Goal: Information Seeking & Learning: Learn about a topic

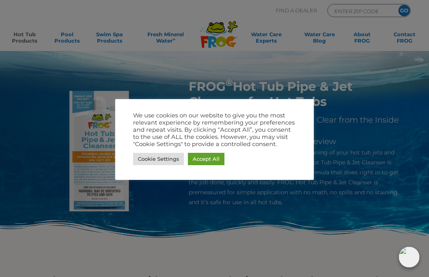
click at [161, 165] on link "Cookie Settings" at bounding box center [158, 159] width 51 height 12
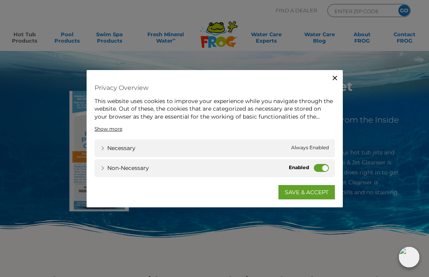
click at [325, 171] on label "Non-necessary" at bounding box center [321, 168] width 15 height 8
click at [0, 0] on input "Non-necessary" at bounding box center [0, 0] width 0 height 0
click at [319, 198] on link "SAVE & ACCEPT" at bounding box center [307, 192] width 56 height 14
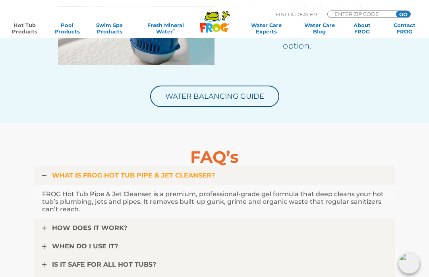
scroll to position [1932, 0]
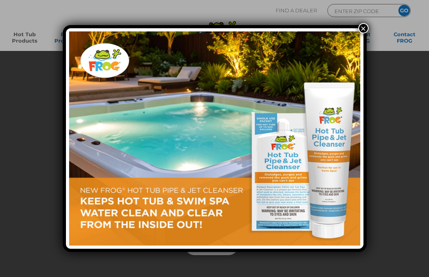
click at [368, 31] on button "×" at bounding box center [364, 28] width 10 height 10
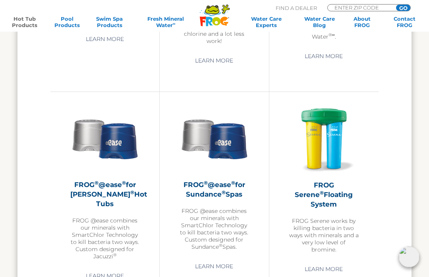
scroll to position [1127, 0]
click at [340, 262] on link "Learn More" at bounding box center [324, 269] width 56 height 14
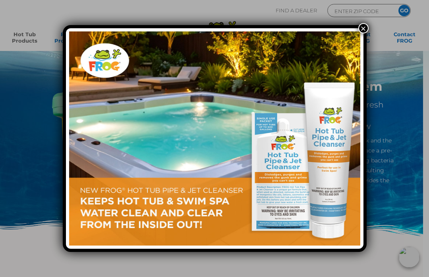
click at [360, 33] on button "×" at bounding box center [364, 28] width 10 height 10
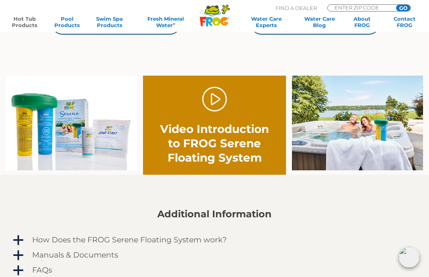
scroll to position [421, 0]
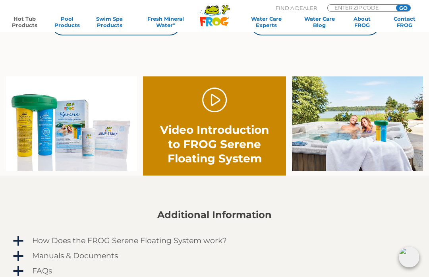
click at [12, 22] on link "Hot Tub Products" at bounding box center [24, 22] width 33 height 13
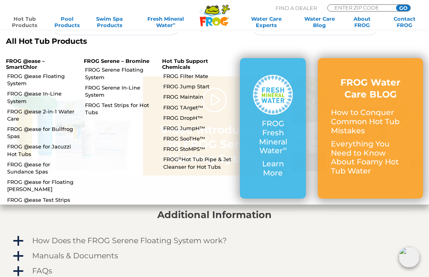
click at [12, 74] on link "FROG @ease Floating System" at bounding box center [42, 79] width 71 height 14
